Goal: Information Seeking & Learning: Check status

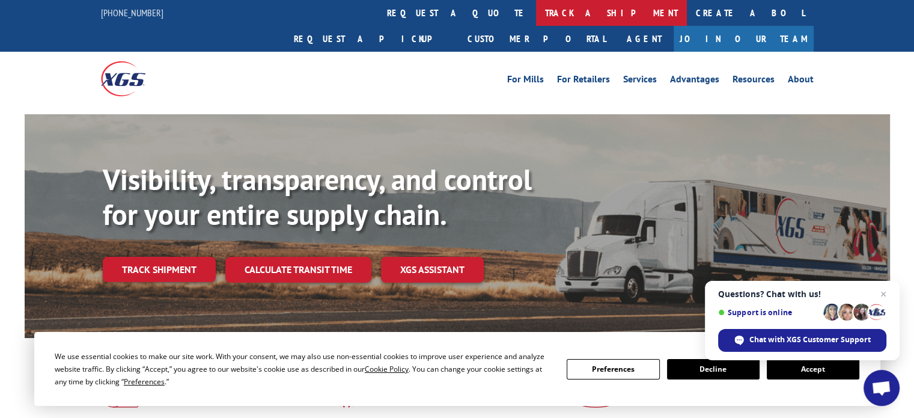
click at [536, 13] on link "track a shipment" at bounding box center [611, 13] width 151 height 26
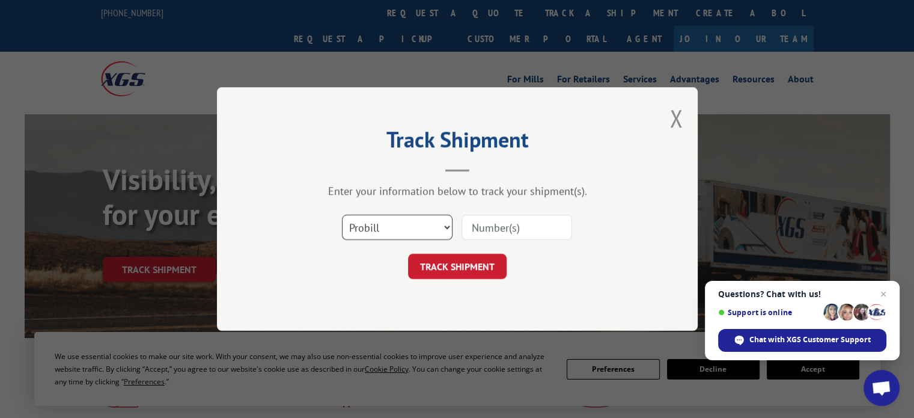
click at [411, 231] on select "Select category... Probill BOL PO" at bounding box center [397, 227] width 111 height 25
select select "bol"
click at [342, 215] on select "Select category... Probill BOL PO" at bounding box center [397, 227] width 111 height 25
paste input "5522332"
type input "5522332"
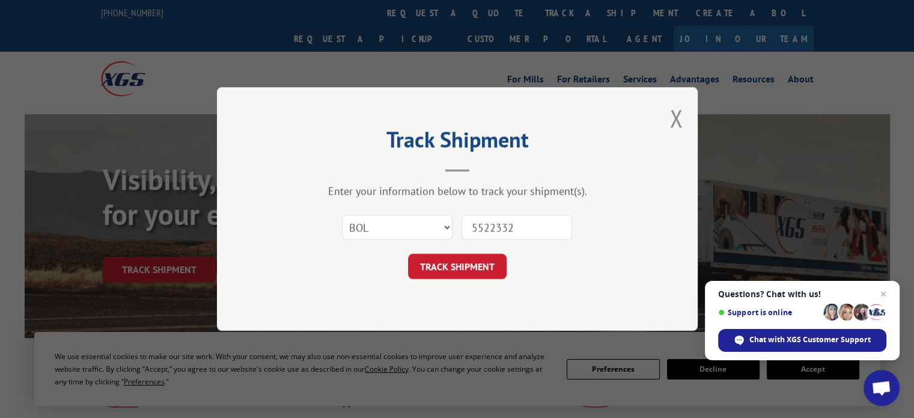
click at [454, 261] on button "TRACK SHIPMENT" at bounding box center [457, 266] width 99 height 25
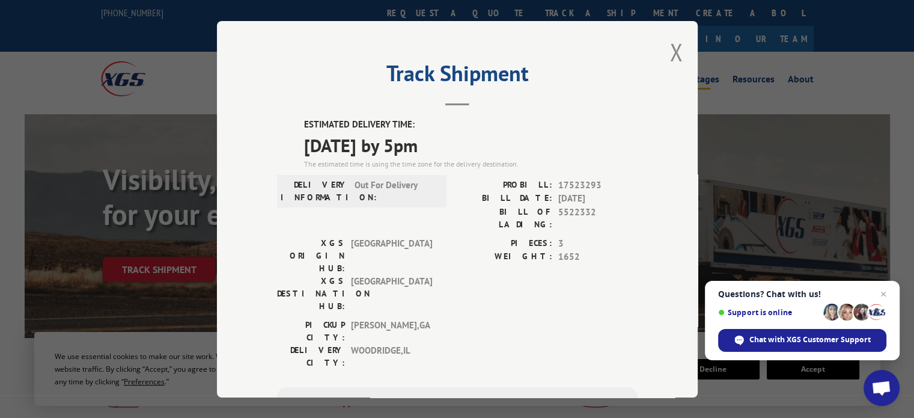
click at [670, 55] on button "Close modal" at bounding box center [675, 52] width 13 height 32
